Goal: Transaction & Acquisition: Book appointment/travel/reservation

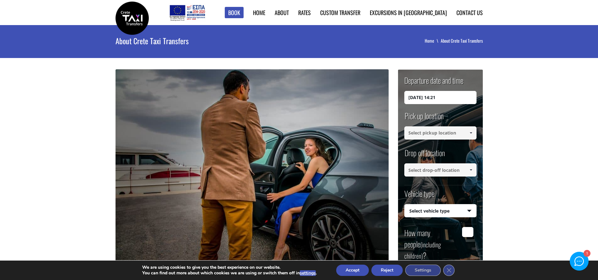
click at [431, 95] on input "08/09/2025 14:21" at bounding box center [440, 97] width 72 height 13
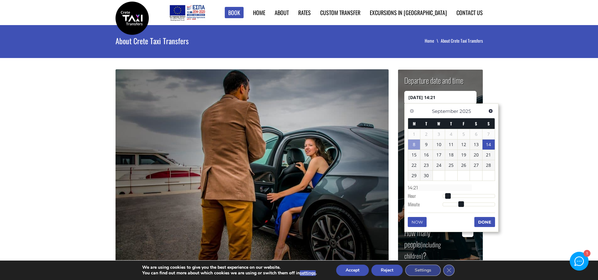
click at [487, 141] on link "14" at bounding box center [489, 145] width 12 height 10
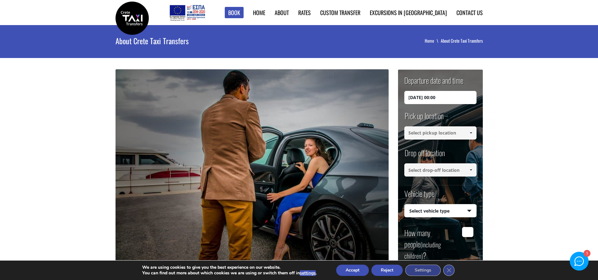
click at [450, 97] on input "14/09/2025 00:00" at bounding box center [440, 97] width 72 height 13
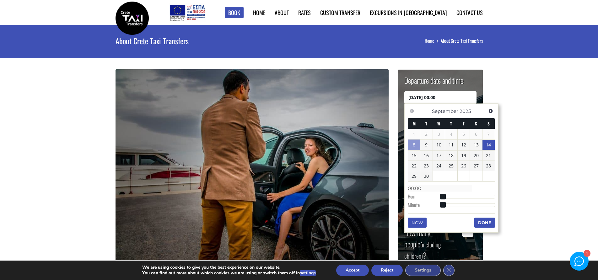
type input "14/09/2025 03:00"
type input "03:00"
type input "14/09/2025 04:00"
type input "04:00"
drag, startPoint x: 451, startPoint y: 197, endPoint x: 459, endPoint y: 196, distance: 8.5
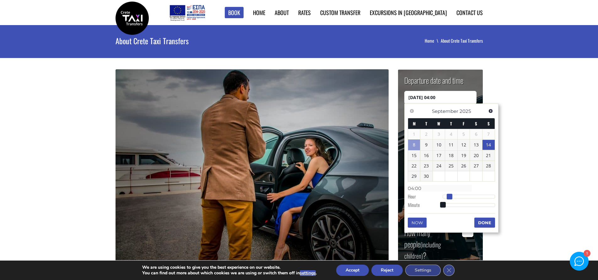
click at [456, 196] on div at bounding box center [469, 197] width 52 height 4
type input "14/09/2025 06:00"
type input "06:00"
type input "14/09/2025 07:00"
type input "07:00"
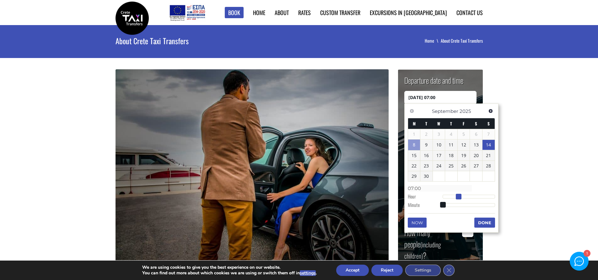
type input "14/09/2025 08:00"
type input "08:00"
type input "14/09/2025 09:00"
type input "09:00"
type input "14/09/2025 10:00"
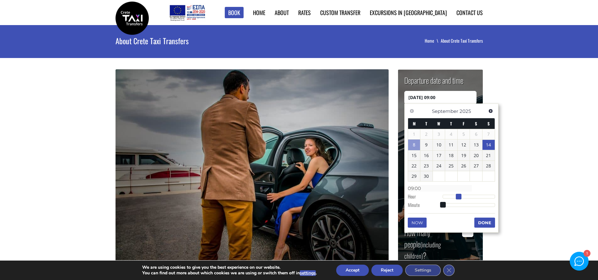
type input "10:00"
type input "14/09/2025 11:00"
type input "11:00"
drag, startPoint x: 459, startPoint y: 196, endPoint x: 469, endPoint y: 195, distance: 10.4
click at [469, 195] on span at bounding box center [468, 197] width 6 height 6
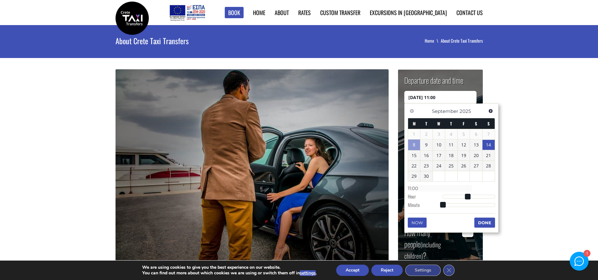
type input "14/09/2025 11:01"
type input "11:01"
type input "14/09/2025 11:02"
type input "11:02"
type input "14/09/2025 11:04"
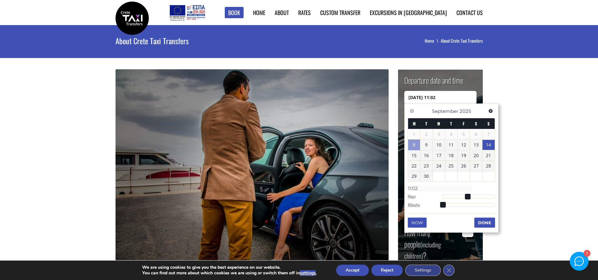
type input "11:04"
type input "14/09/2025 11:05"
type input "11:05"
type input "14/09/2025 11:07"
type input "11:07"
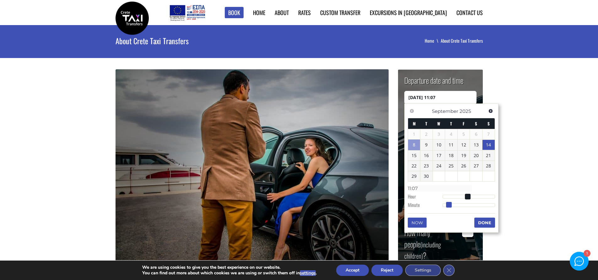
type input "14/09/2025 11:08"
type input "11:08"
type input "14/09/2025 11:09"
type input "11:09"
type input "14/09/2025 11:10"
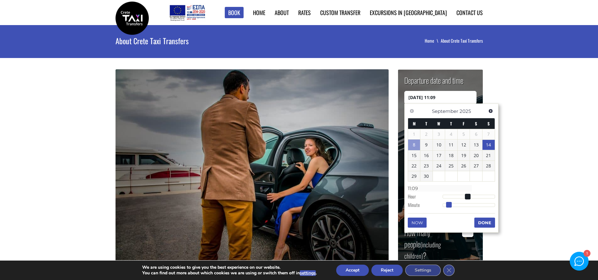
type input "11:10"
type input "14/09/2025 11:11"
type input "11:11"
type input "14/09/2025 11:12"
type input "11:12"
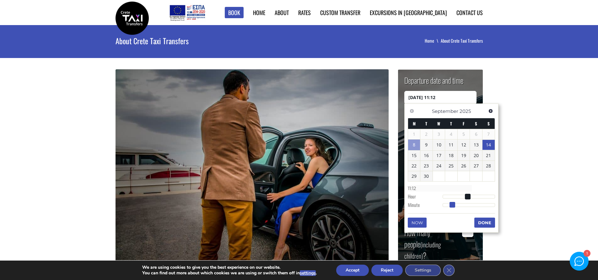
type input "14/09/2025 11:13"
type input "11:13"
type input "14/09/2025 11:14"
type input "11:14"
type input "14/09/2025 11:15"
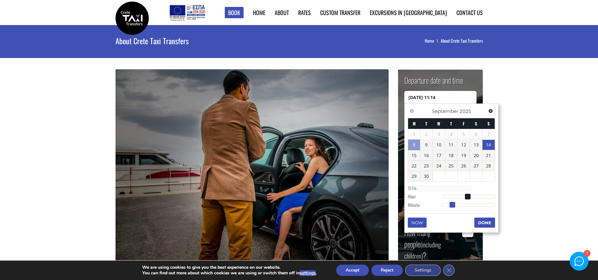
type input "11:15"
type input "14/09/2025 11:16"
type input "11:16"
type input "14/09/2025 11:17"
type input "11:17"
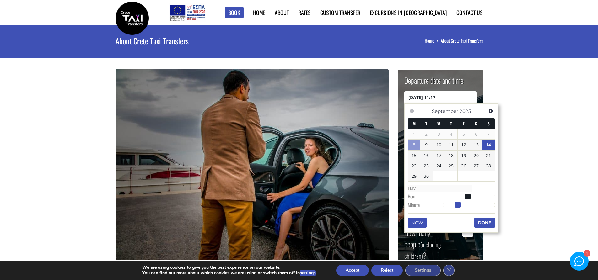
type input "14/09/2025 11:16"
type input "11:16"
type input "14/09/2025 11:15"
type input "11:15"
type input "14/09/2025 11:14"
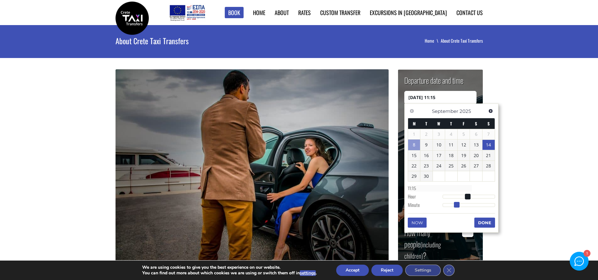
type input "11:14"
type input "14/09/2025 11:15"
type input "11:15"
drag, startPoint x: 442, startPoint y: 205, endPoint x: 455, endPoint y: 206, distance: 12.6
click at [455, 206] on span at bounding box center [456, 205] width 6 height 6
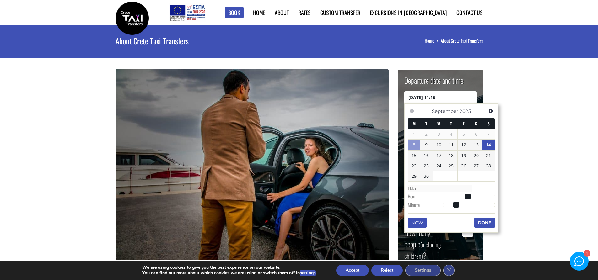
click at [490, 223] on button "Done" at bounding box center [484, 223] width 21 height 10
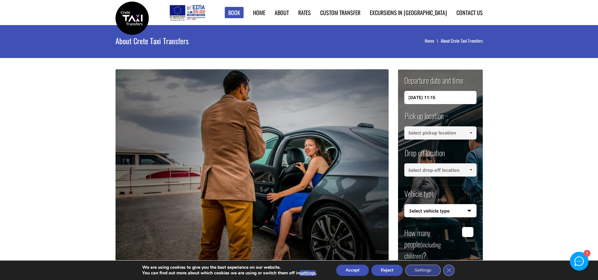
click at [422, 132] on input at bounding box center [440, 133] width 72 height 13
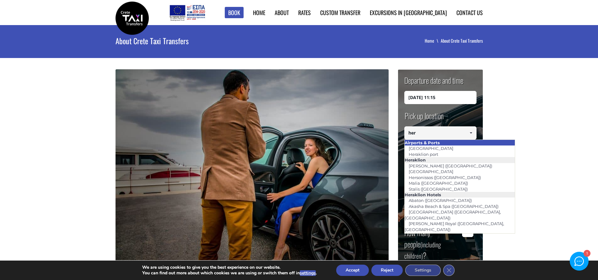
click at [451, 145] on li "Airports & Ports" at bounding box center [460, 143] width 111 height 6
click at [450, 147] on li "[GEOGRAPHIC_DATA]" at bounding box center [460, 149] width 111 height 6
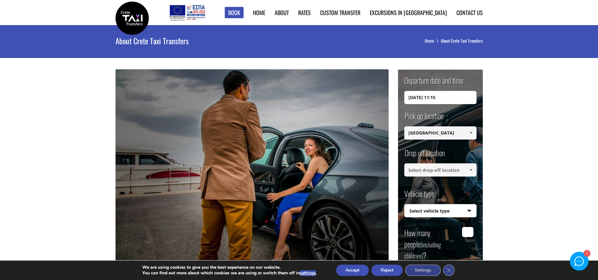
type input "[GEOGRAPHIC_DATA]"
click at [449, 169] on input at bounding box center [440, 170] width 72 height 13
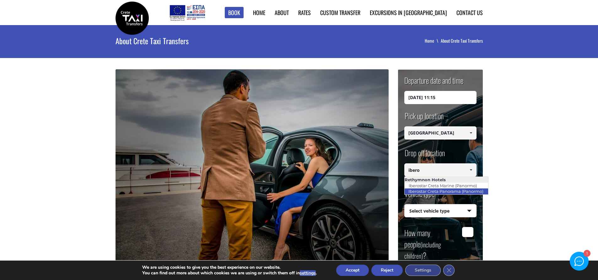
click at [444, 192] on link "Iberostar Creta Panorama (Panormo)" at bounding box center [445, 191] width 83 height 9
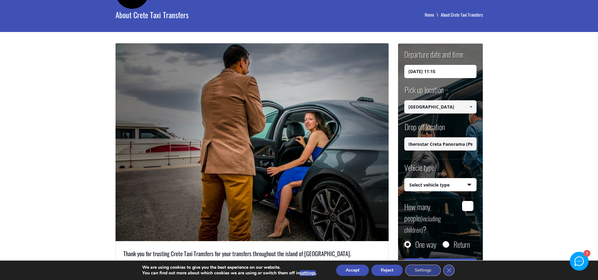
scroll to position [94, 0]
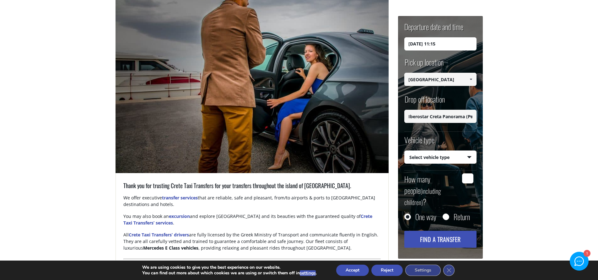
type input "Iberostar Creta Panorama (Panormo)"
click at [456, 156] on select "Select vehicle type Taxi (4 passengers) Mercedes E Class Mini Van (7 passengers…" at bounding box center [441, 157] width 72 height 13
select select "541"
click at [405, 151] on select "Select vehicle type Taxi (4 passengers) Mercedes E Class Mini Van (7 passengers…" at bounding box center [441, 157] width 72 height 13
click at [466, 181] on input "How many people (including children) ?" at bounding box center [467, 179] width 11 height 10
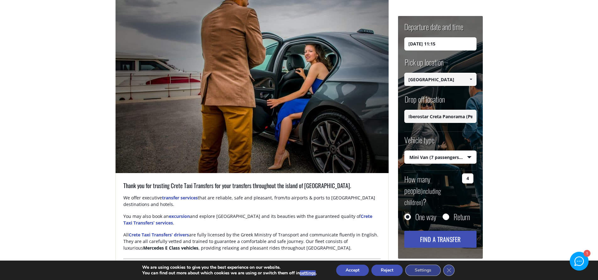
type input "4"
click at [446, 214] on input "Return" at bounding box center [446, 217] width 6 height 6
radio input "true"
type input "Iberostar Creta Panorama (Panormo)"
type input "[GEOGRAPHIC_DATA]"
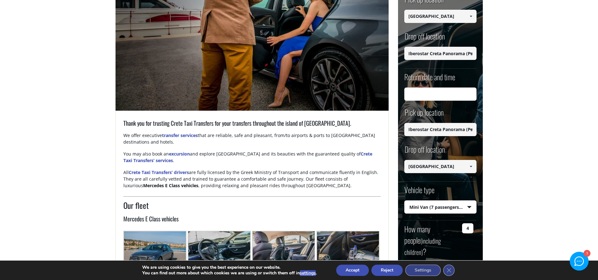
scroll to position [157, 0]
click at [430, 92] on input "Return date and time" at bounding box center [440, 93] width 72 height 13
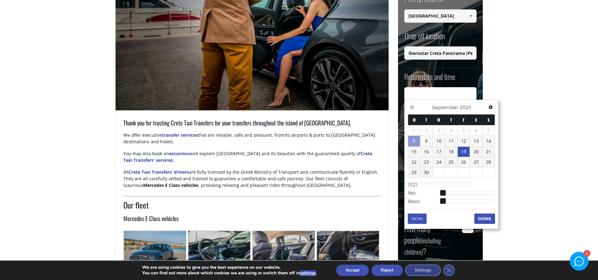
click at [463, 149] on link "19" at bounding box center [464, 152] width 12 height 10
type input "19/09/2025 12:21"
type input "12:21"
type input "19/09/2025 11:21"
type input "11:21"
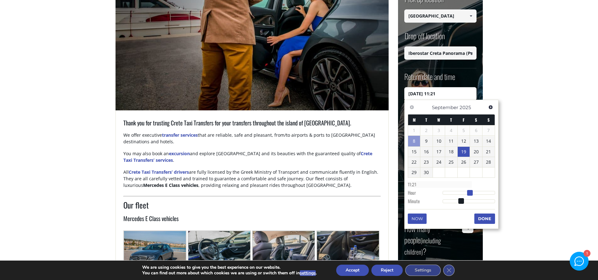
type input "19/09/2025 10:21"
type input "10:21"
type input "19/09/2025 09:21"
type input "09:21"
type input "19/09/2025 08:21"
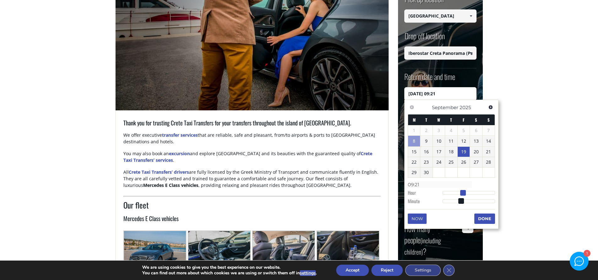
type input "08:21"
type input "19/09/2025 09:21"
type input "09:21"
drag, startPoint x: 473, startPoint y: 193, endPoint x: 464, endPoint y: 194, distance: 9.8
click at [464, 194] on span at bounding box center [463, 193] width 6 height 6
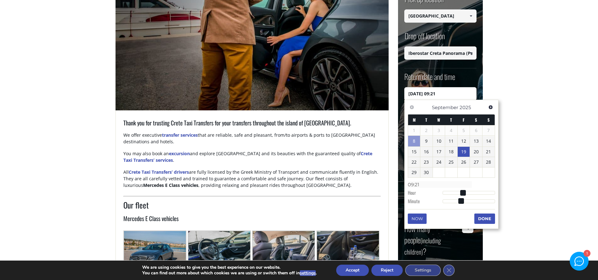
type input "19/09/2025 09:22"
type input "09:22"
type input "19/09/2025 09:23"
type input "09:23"
type input "19/09/2025 09:24"
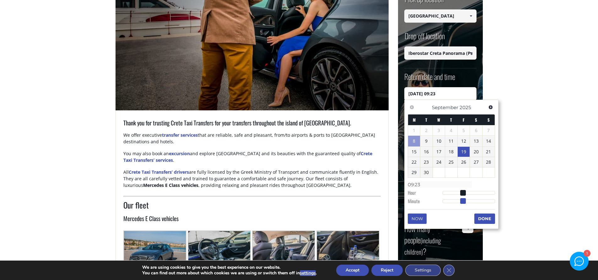
type input "09:24"
type input "19/09/2025 09:25"
type input "09:25"
type input "19/09/2025 09:26"
type input "09:26"
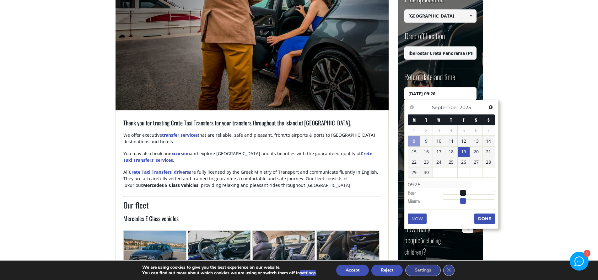
type input "19/09/2025 09:27"
type input "09:27"
type input "19/09/2025 09:28"
type input "09:28"
type input "19/09/2025 09:29"
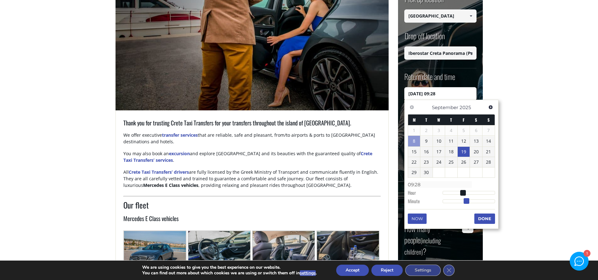
type input "09:29"
type input "19/09/2025 09:30"
type input "09:30"
type input "19/09/2025 09:31"
type input "09:31"
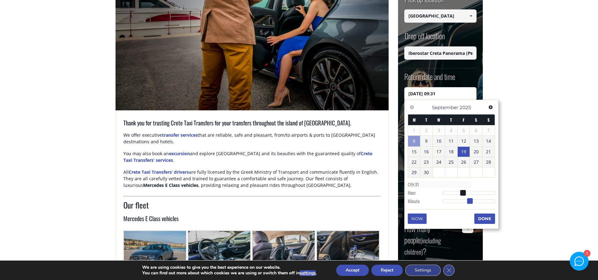
type input "19/09/2025 09:32"
type input "09:32"
type input "19/09/2025 09:33"
type input "09:33"
type input "19/09/2025 09:34"
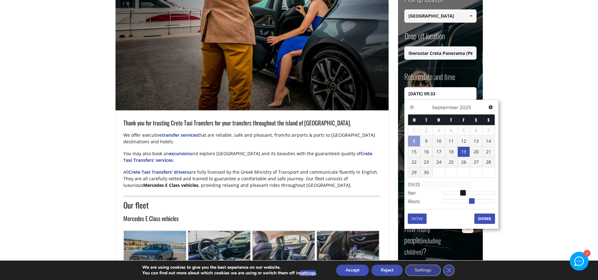
type input "09:34"
type input "19/09/2025 09:35"
type input "09:35"
type input "19/09/2025 09:36"
type input "09:36"
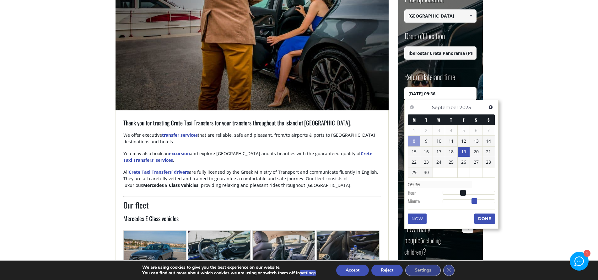
type input "19/09/2025 09:37"
type input "09:37"
type input "19/09/2025 09:38"
type input "09:38"
type input "19/09/2025 09:39"
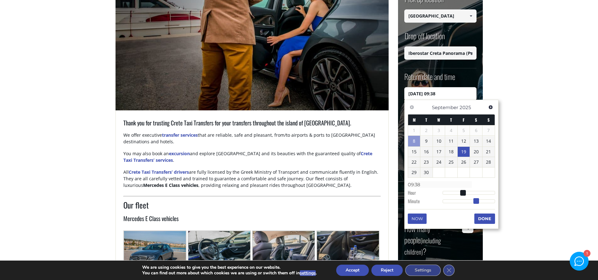
type input "09:39"
type input "19/09/2025 09:40"
type input "09:40"
type input "19/09/2025 09:41"
type input "09:41"
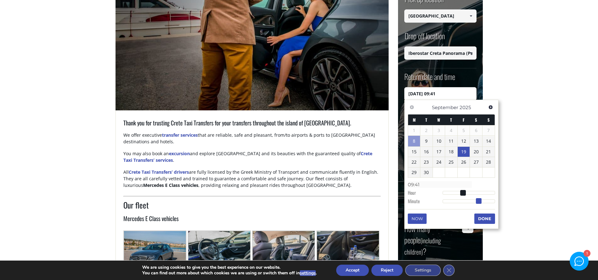
type input "19/09/2025 09:42"
type input "09:42"
type input "19/09/2025 09:43"
type input "09:43"
type input "19/09/2025 09:44"
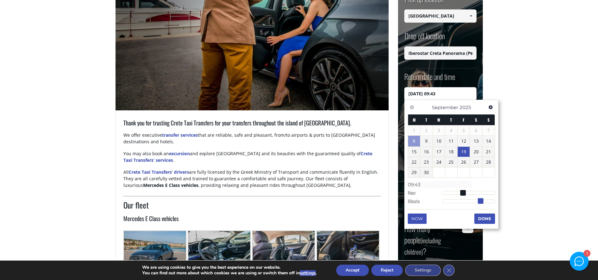
type input "09:44"
drag, startPoint x: 459, startPoint y: 201, endPoint x: 479, endPoint y: 200, distance: 20.1
click at [479, 200] on span at bounding box center [482, 201] width 6 height 6
type input "19/09/2025 09:45"
type input "09:45"
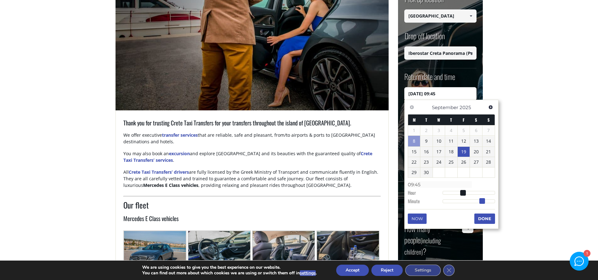
click at [480, 200] on span at bounding box center [482, 201] width 6 height 6
click at [488, 216] on button "Done" at bounding box center [484, 219] width 21 height 10
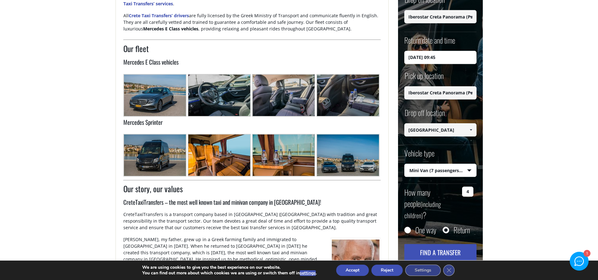
scroll to position [314, 0]
click at [451, 245] on button "Find a transfer" at bounding box center [440, 253] width 72 height 17
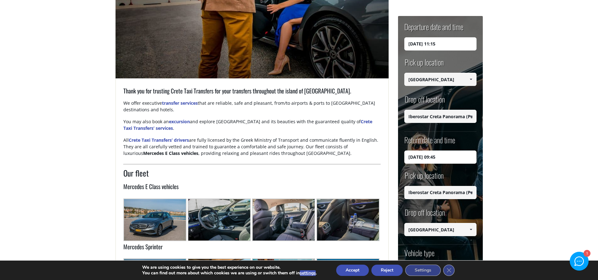
scroll to position [188, 0]
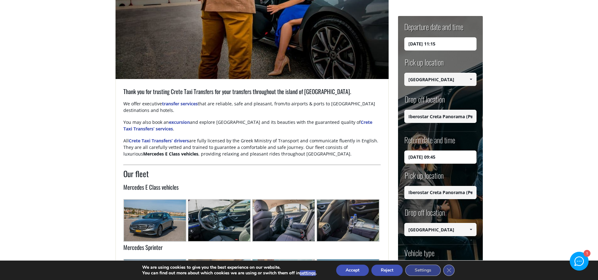
click at [449, 46] on input "14/09/2025 11:15" at bounding box center [440, 43] width 72 height 13
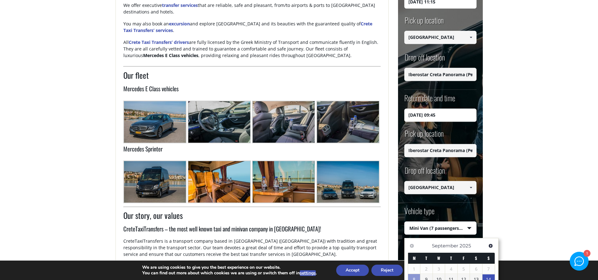
scroll to position [157, 0]
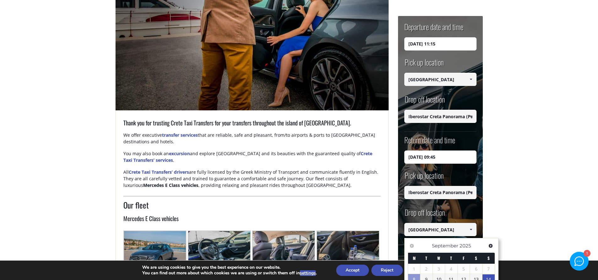
click at [436, 47] on input "14/09/2025 11:15" at bounding box center [440, 43] width 72 height 13
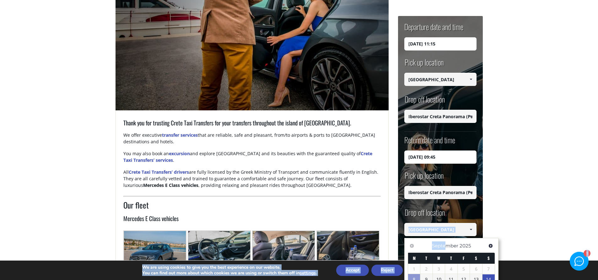
drag, startPoint x: 447, startPoint y: 243, endPoint x: 454, endPoint y: 214, distance: 29.9
click at [550, 219] on main "About Crete Taxi Transfers Home About Crete Taxi Transfers + Thank you for trus…" at bounding box center [299, 275] width 598 height 815
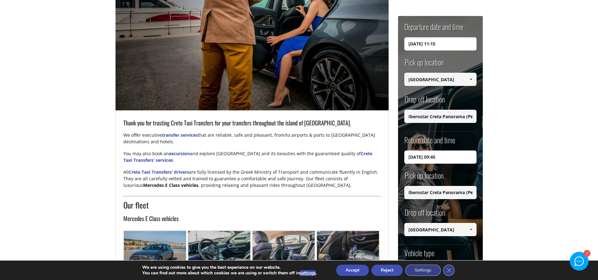
click at [424, 43] on input "14/09/2025 11:15" at bounding box center [440, 43] width 72 height 13
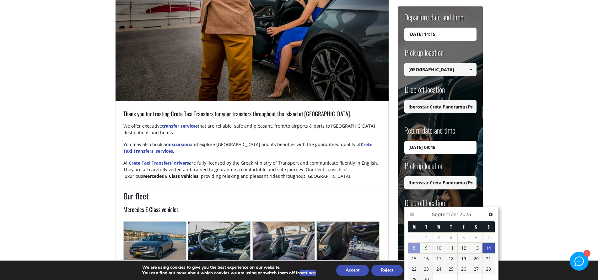
scroll to position [314, 0]
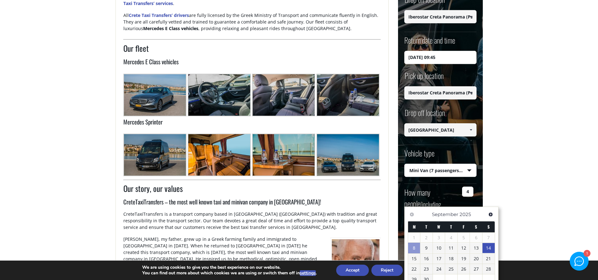
click at [509, 180] on main "About Crete Taxi Transfers Home About Crete Taxi Transfers + Thank you for trus…" at bounding box center [299, 118] width 598 height 815
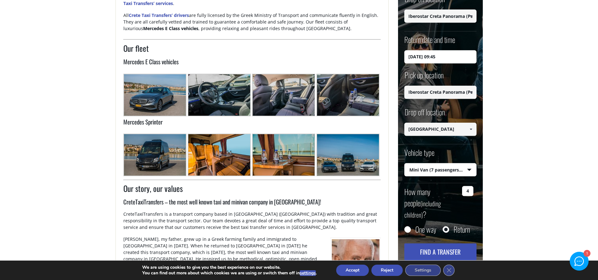
scroll to position [283, 0]
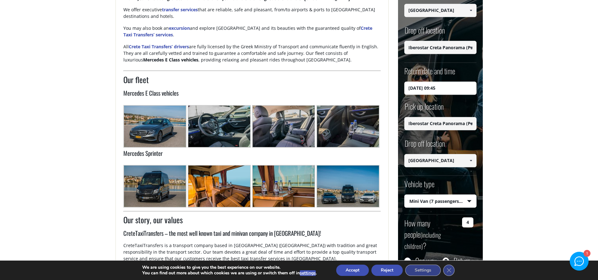
click at [457, 15] on input "[GEOGRAPHIC_DATA]" at bounding box center [440, 10] width 72 height 13
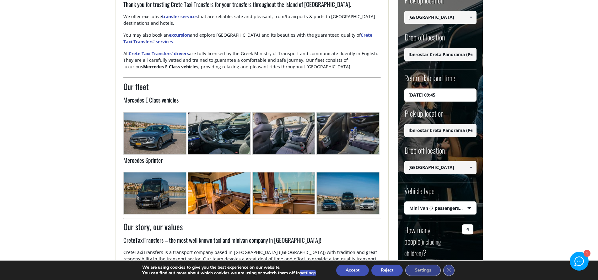
scroll to position [126, 0]
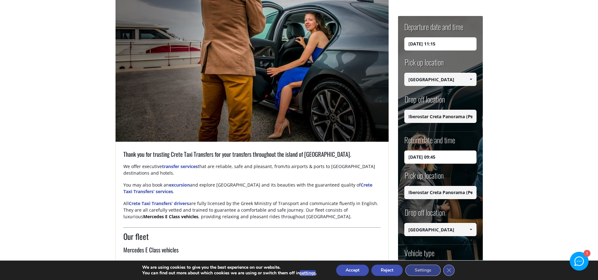
click at [450, 42] on input "14/09/2025 11:15" at bounding box center [440, 43] width 72 height 13
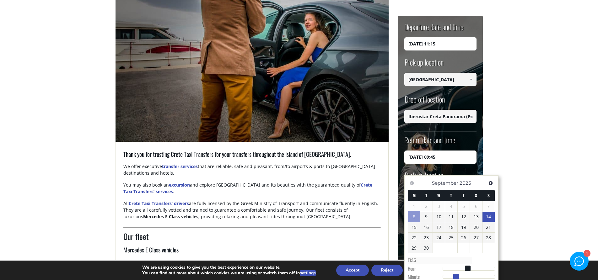
type input "14/09/2025 11:14"
type input "11:14"
type input "14/09/2025 11:13"
type input "11:13"
type input "14/09/2025 11:12"
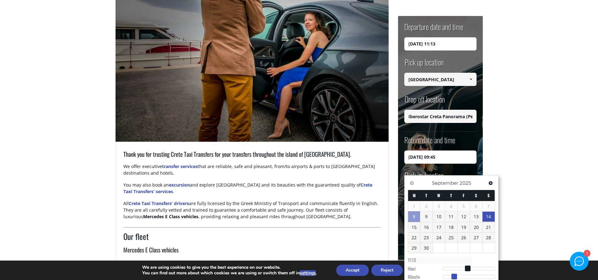
type input "11:12"
type input "14/09/2025 11:11"
type input "11:11"
type input "14/09/2025 11:12"
type input "11:12"
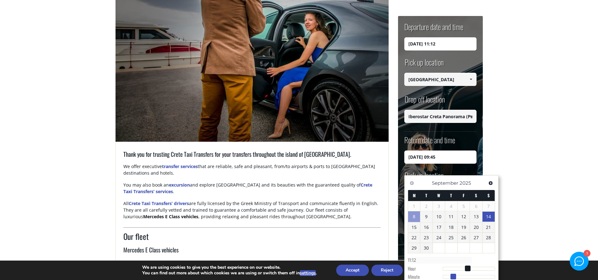
type input "14/09/2025 11:13"
type input "11:13"
type input "14/09/2025 11:12"
type input "11:12"
type input "14/09/2025 11:11"
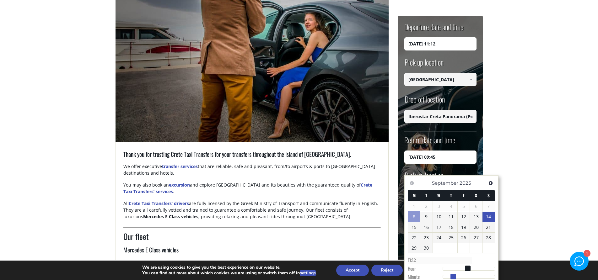
type input "11:11"
type input "14/09/2025 11:10"
type input "11:10"
drag, startPoint x: 457, startPoint y: 276, endPoint x: 452, endPoint y: 277, distance: 4.4
click at [452, 277] on span at bounding box center [452, 277] width 6 height 6
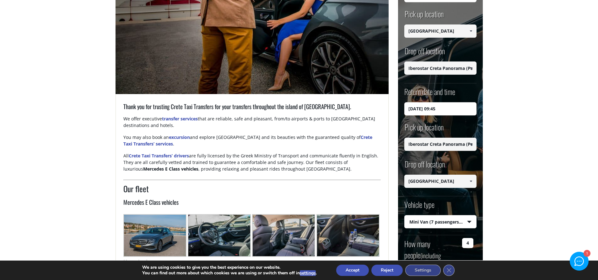
scroll to position [251, 0]
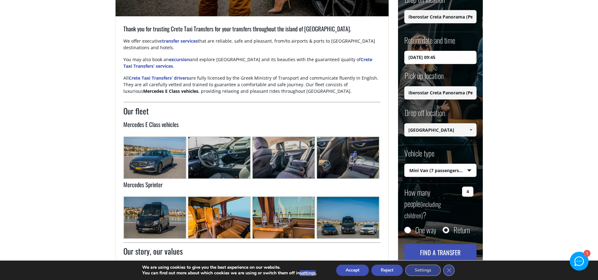
click at [436, 245] on button "Find a transfer" at bounding box center [440, 253] width 72 height 17
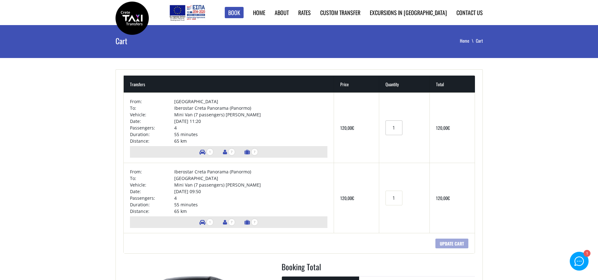
drag, startPoint x: 395, startPoint y: 127, endPoint x: 370, endPoint y: 127, distance: 24.5
click at [370, 127] on tr "× From: Heraklion airport To: Iberostar Creta Panorama (Panormo) Vehicle: Mini …" at bounding box center [299, 128] width 351 height 70
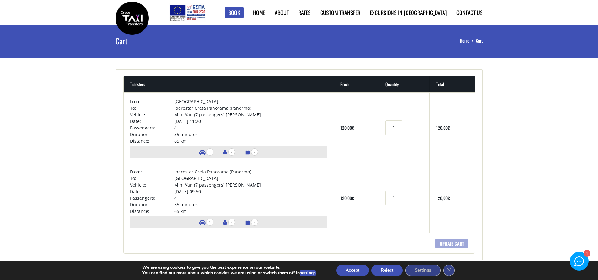
click at [494, 116] on main "Cart Home Cart + Transfers Price Quantity Total × From: Heraklion airport To: I…" at bounding box center [299, 232] width 598 height 414
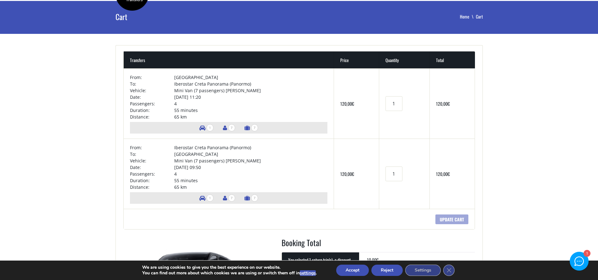
scroll to position [63, 0]
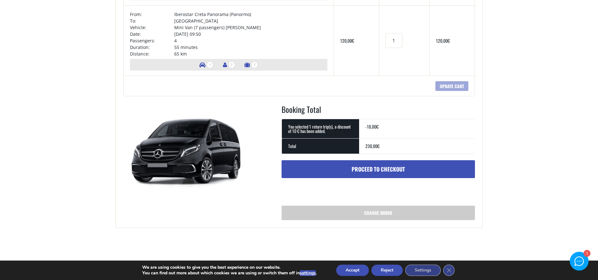
scroll to position [188, 0]
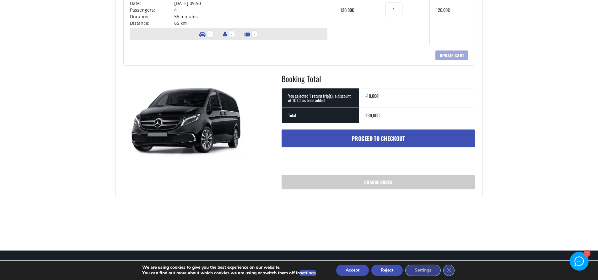
click at [373, 139] on link "Proceed to checkout" at bounding box center [378, 139] width 193 height 18
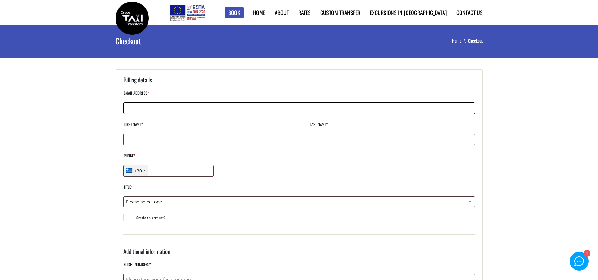
click at [218, 110] on input "Email address *" at bounding box center [299, 108] width 352 height 12
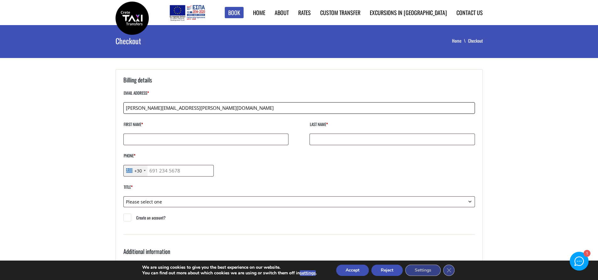
scroll to position [31, 0]
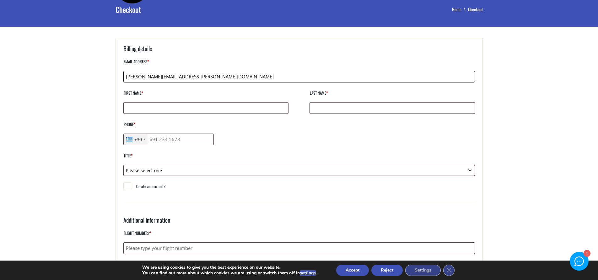
type input "[PERSON_NAME][EMAIL_ADDRESS][PERSON_NAME][DOMAIN_NAME]"
click at [187, 173] on select "Please select one Mr. Mrs." at bounding box center [299, 170] width 352 height 11
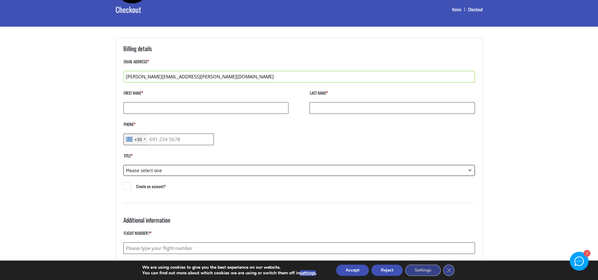
select select "mrs"
click at [123, 165] on select "Please select one Mr. Mrs." at bounding box center [299, 170] width 352 height 11
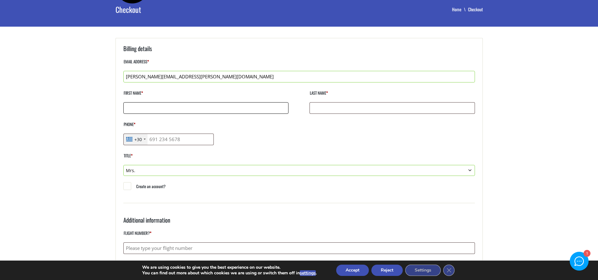
click at [163, 108] on input "First name *" at bounding box center [205, 108] width 165 height 12
type input "Viviana"
type input "Laverde"
click at [139, 139] on div "+30" at bounding box center [138, 139] width 8 height 7
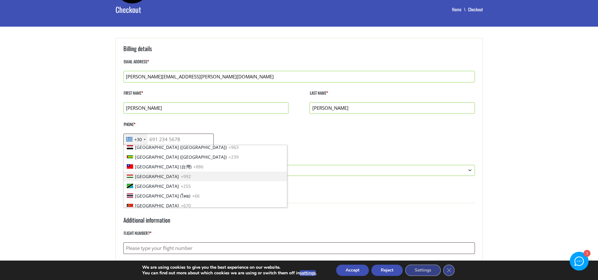
scroll to position [1975, 0]
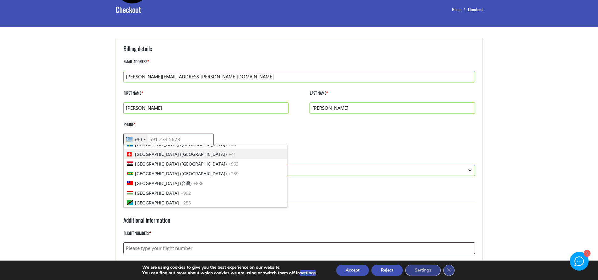
click at [166, 157] on span "Switzerland (Schweiz)" at bounding box center [181, 154] width 92 height 7
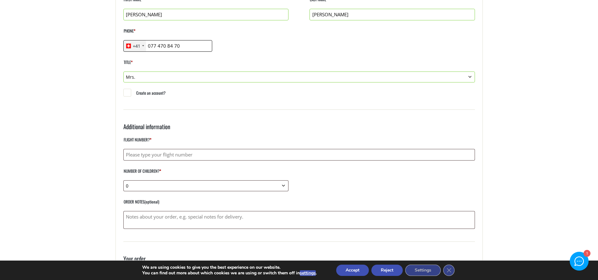
scroll to position [126, 0]
type input "077 470 84 70"
click at [170, 154] on input "Flight number? *" at bounding box center [299, 155] width 352 height 12
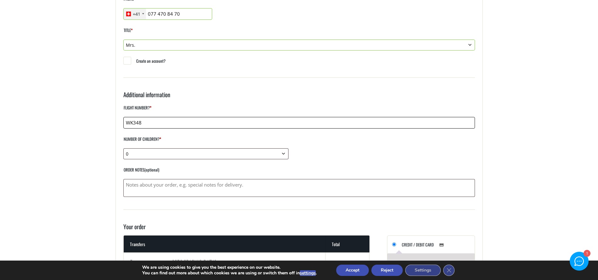
type input "WK348"
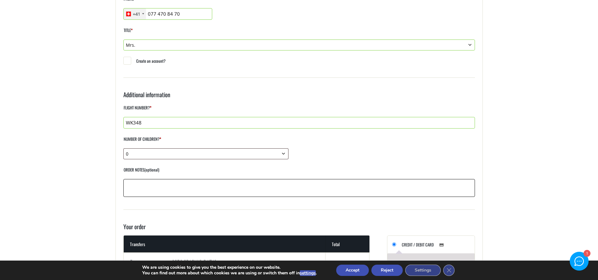
click at [160, 191] on textarea "Order notes (optional)" at bounding box center [299, 188] width 352 height 18
type textarea "We arrive at 10:40 in Kreta"
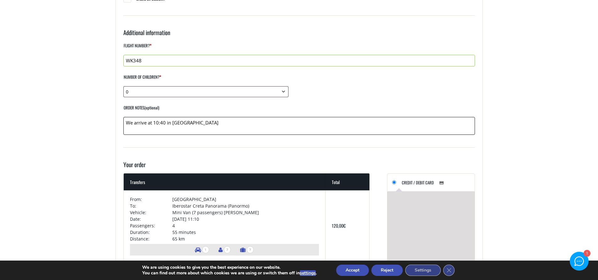
scroll to position [220, 0]
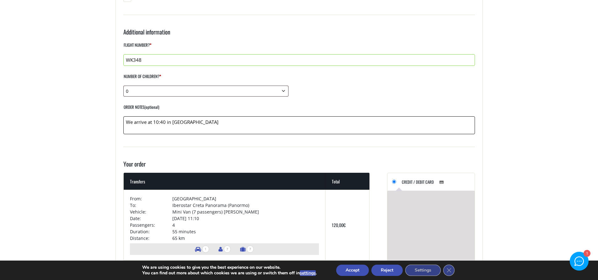
drag, startPoint x: 202, startPoint y: 124, endPoint x: 10, endPoint y: 119, distance: 191.9
click at [10, 119] on main "Checkout Home Checkout If you have shopped with us before, please enter your de…" at bounding box center [299, 145] width 598 height 681
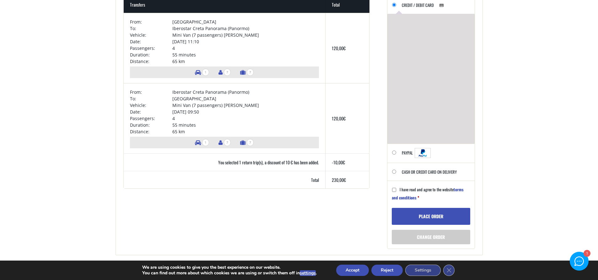
scroll to position [408, 0]
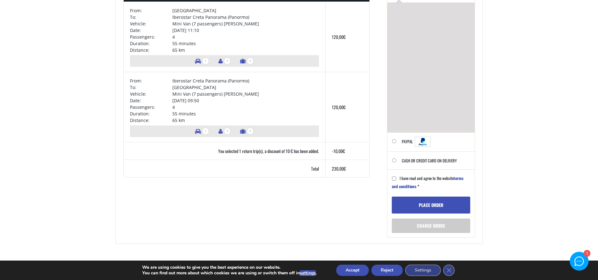
type textarea "Hello, our flight will arrive in [GEOGRAPHIC_DATA] at 10:40 AM."
click at [410, 160] on label "Cash or Credit Card on delivery" at bounding box center [429, 163] width 55 height 13
click at [396, 160] on input "Cash or Credit Card on delivery" at bounding box center [394, 161] width 4 height 4
radio input "true"
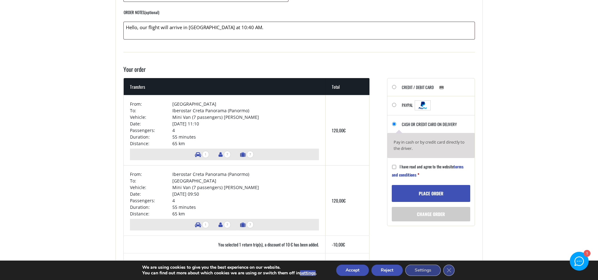
scroll to position [314, 0]
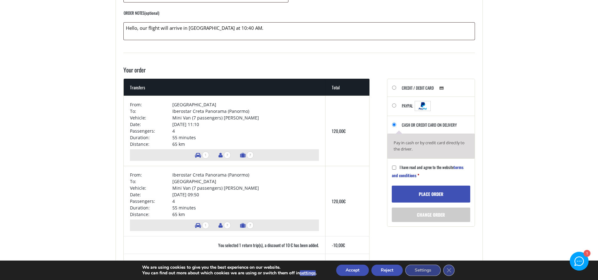
click at [435, 168] on span "I have read and agree to the website terms and conditions" at bounding box center [428, 171] width 72 height 14
click at [396, 168] on input "I have read and agree to the website terms and conditions *" at bounding box center [394, 168] width 4 height 4
checkbox input "true"
click at [431, 193] on button "Place order" at bounding box center [431, 194] width 78 height 17
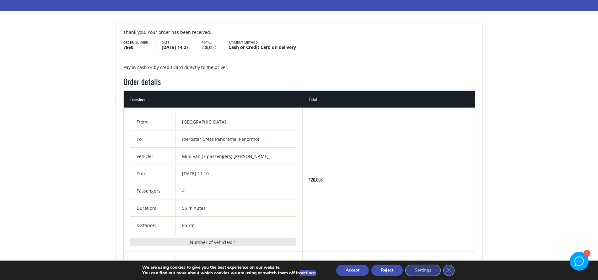
scroll to position [126, 0]
